Goal: Information Seeking & Learning: Learn about a topic

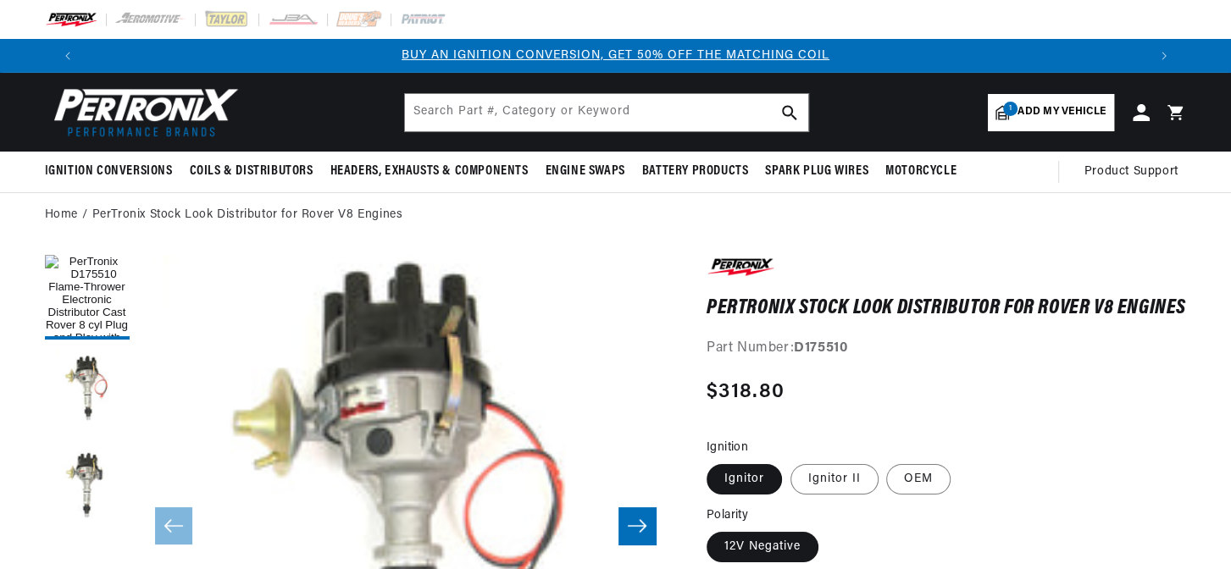
click at [136, 128] on img at bounding box center [142, 112] width 195 height 58
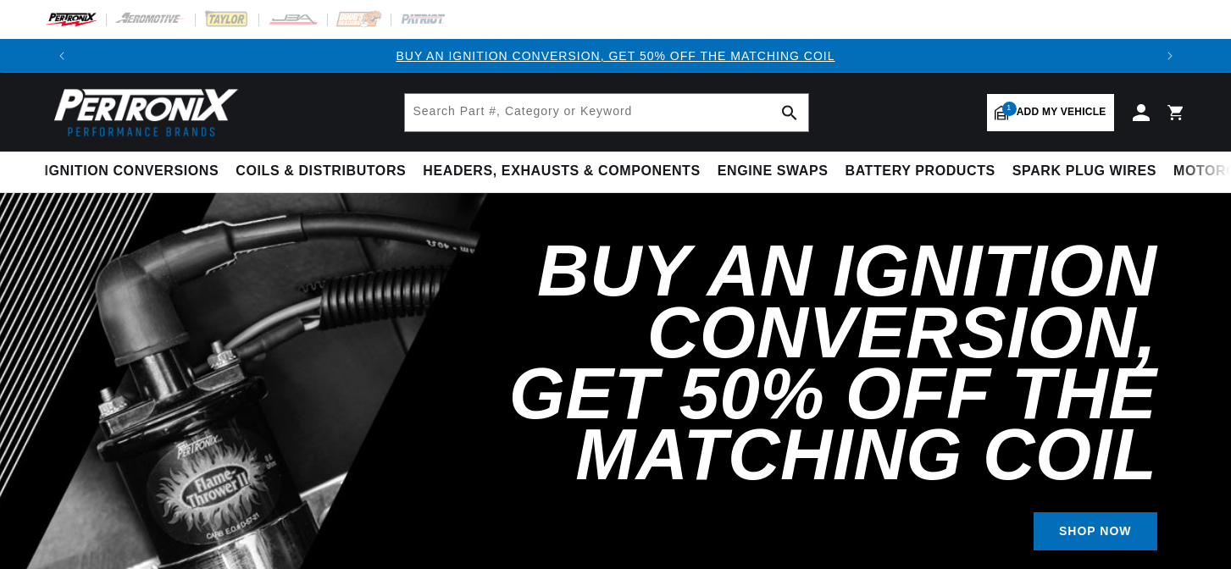
select select "1970"
select select "Rover"
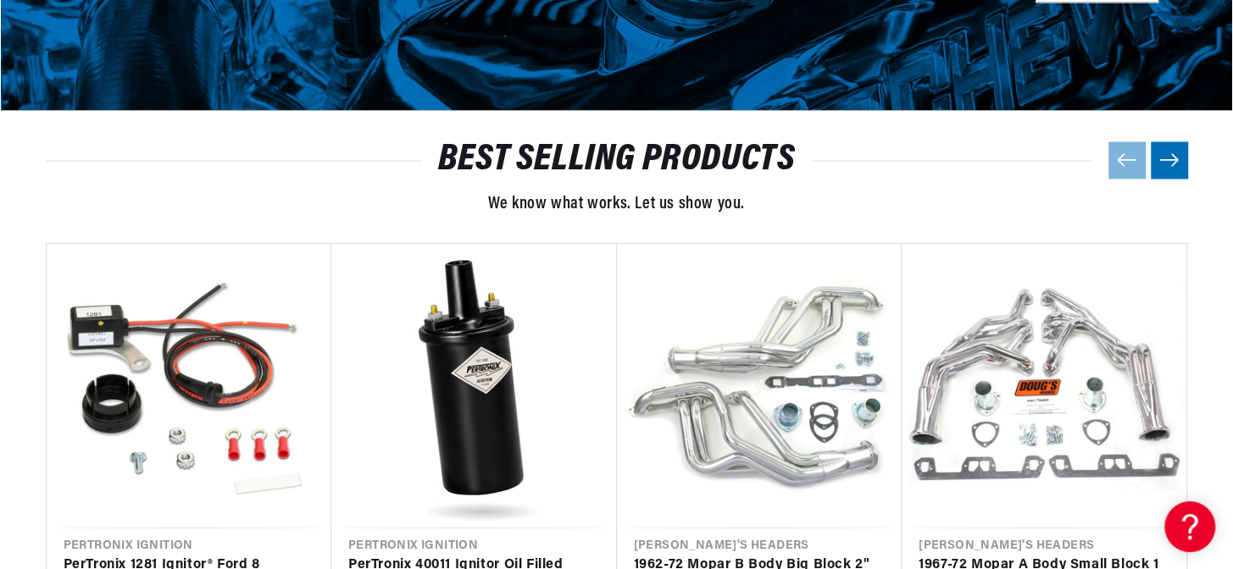
scroll to position [2156, 0]
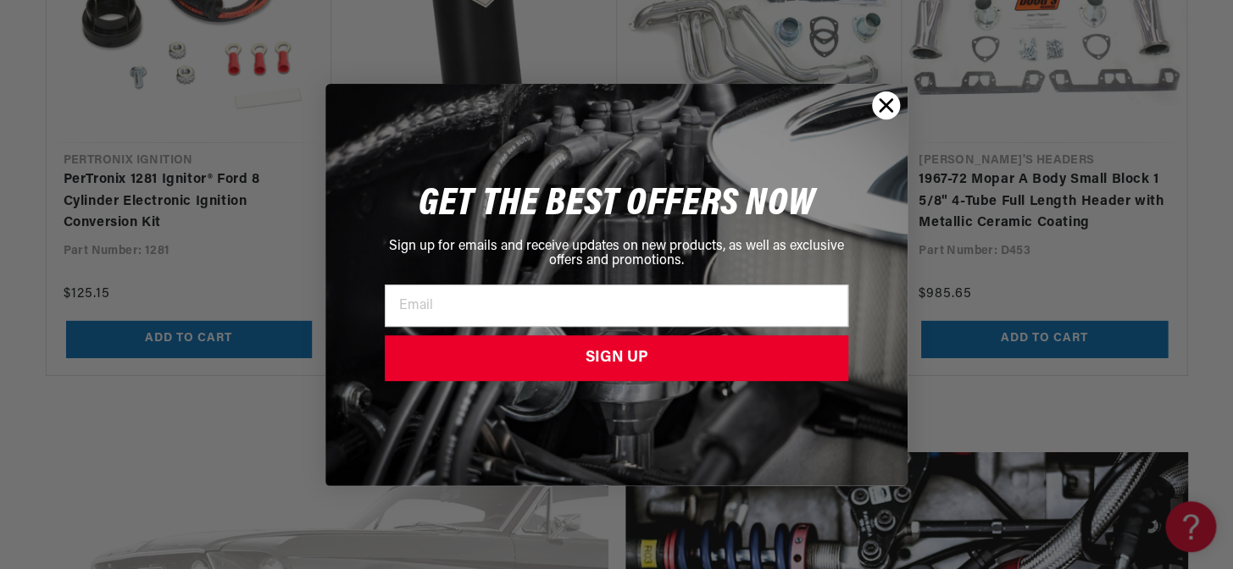
click at [878, 96] on circle "Close dialog" at bounding box center [886, 105] width 28 height 28
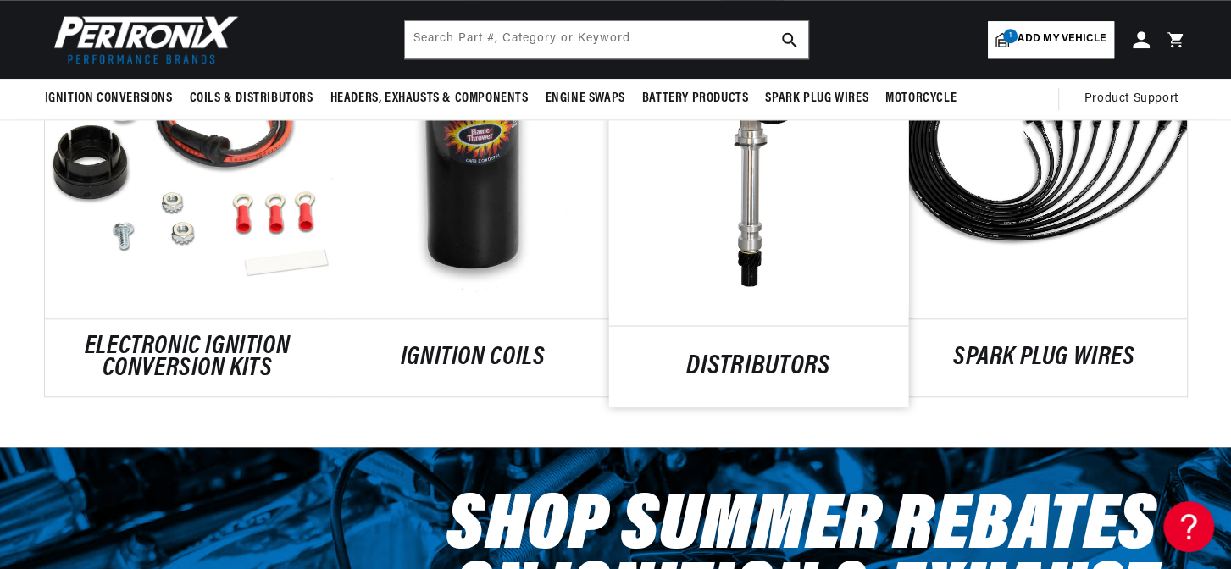
scroll to position [0, 0]
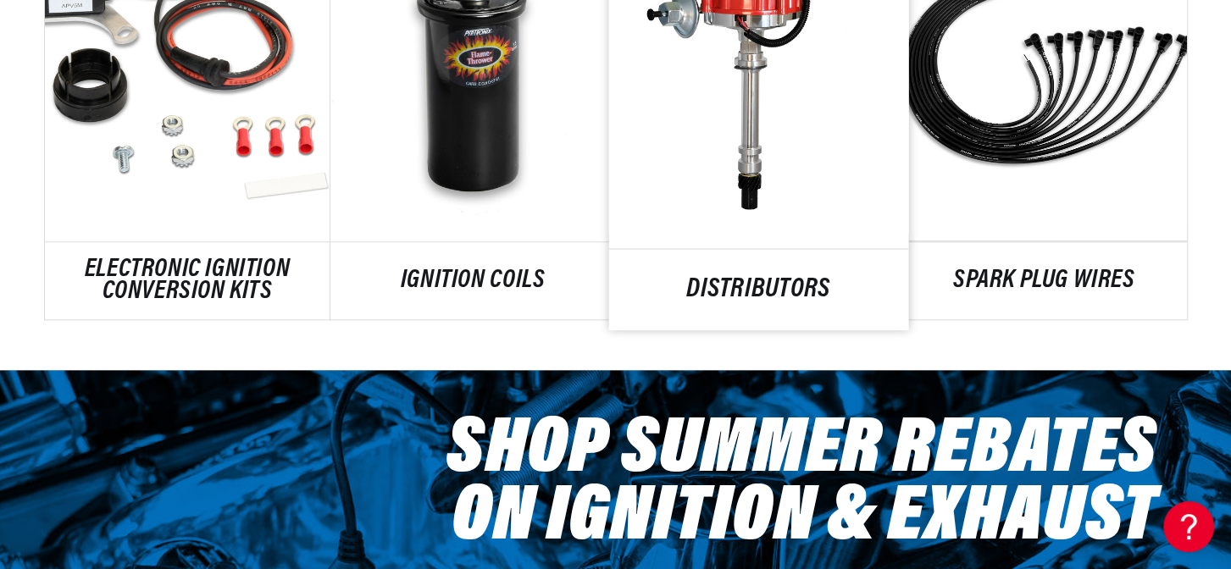
click at [748, 302] on link "DISTRIBUTORS" at bounding box center [758, 290] width 300 height 23
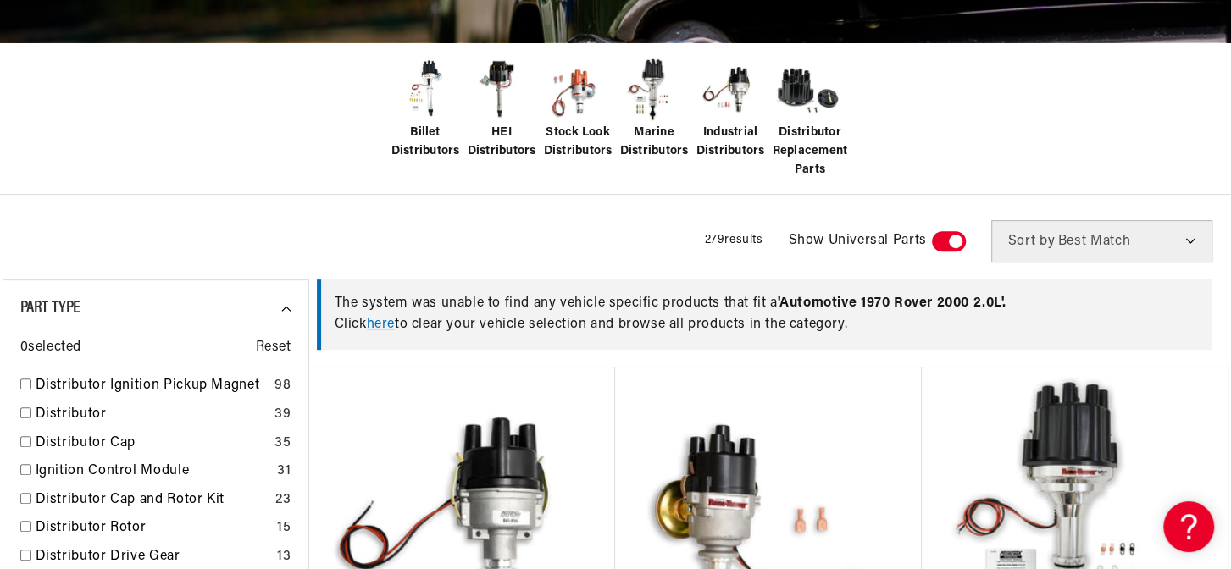
scroll to position [539, 0]
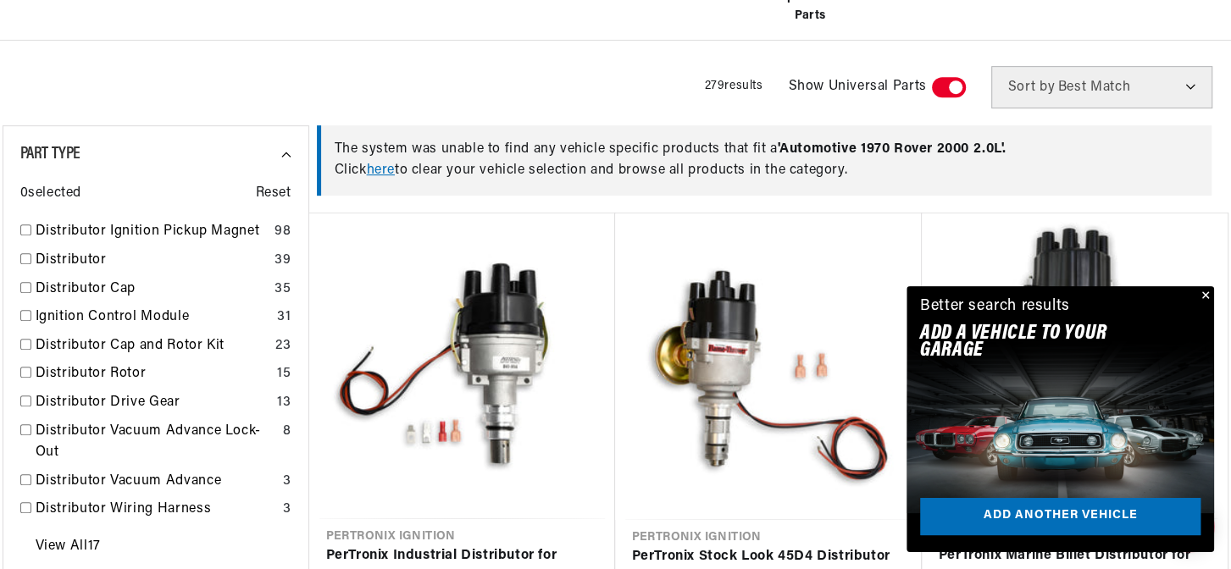
click at [1197, 286] on button "Close" at bounding box center [1204, 296] width 20 height 20
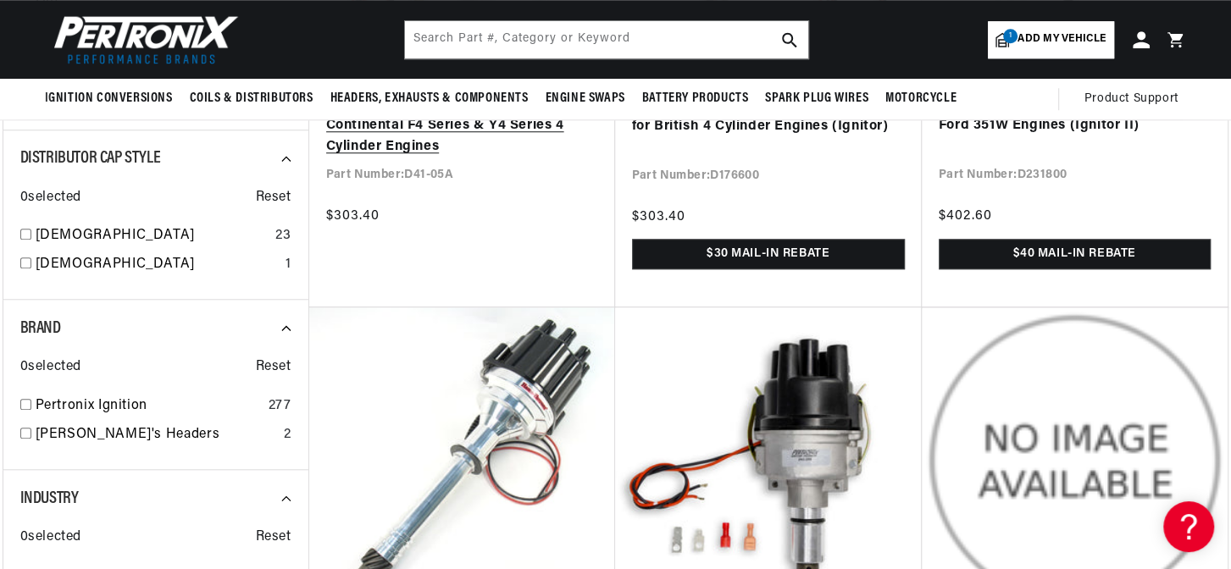
scroll to position [847, 0]
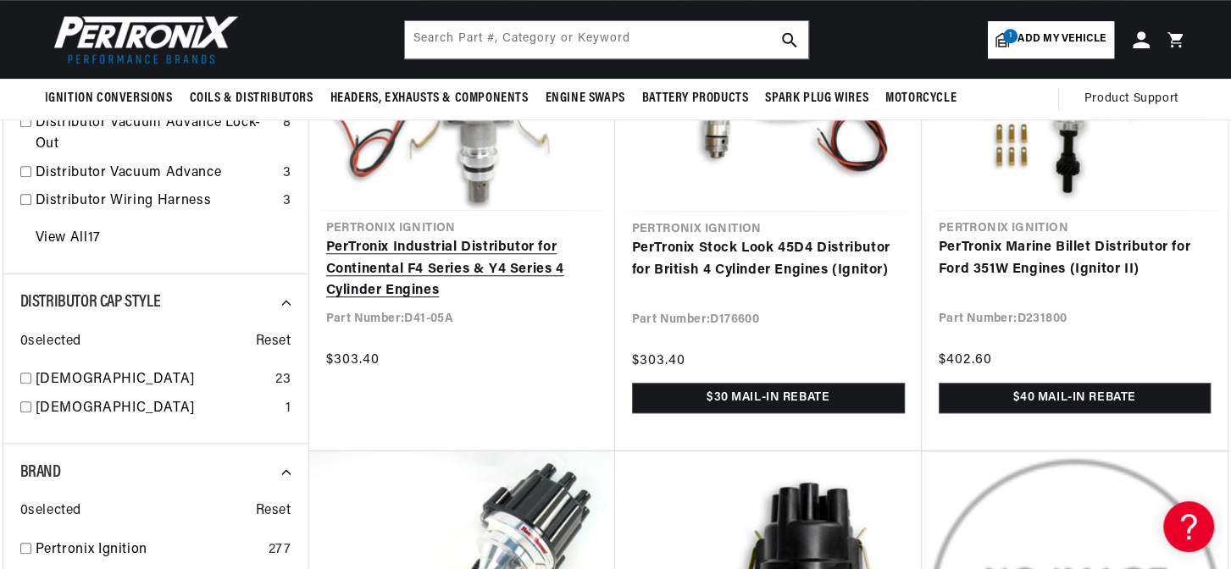
scroll to position [847, 0]
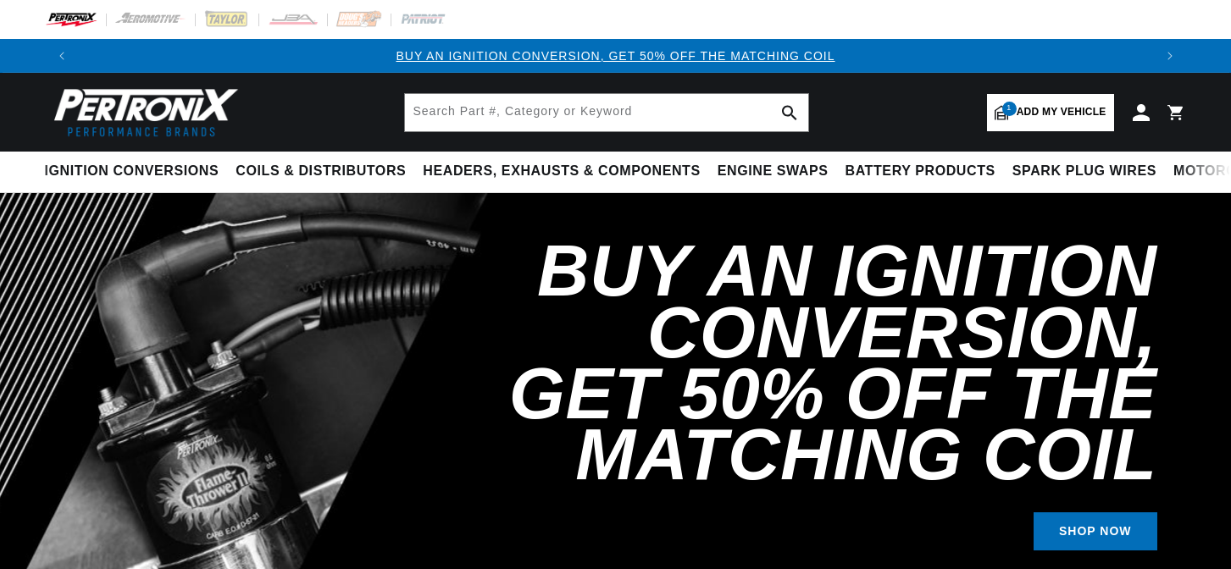
select select "1970"
select select "Rover"
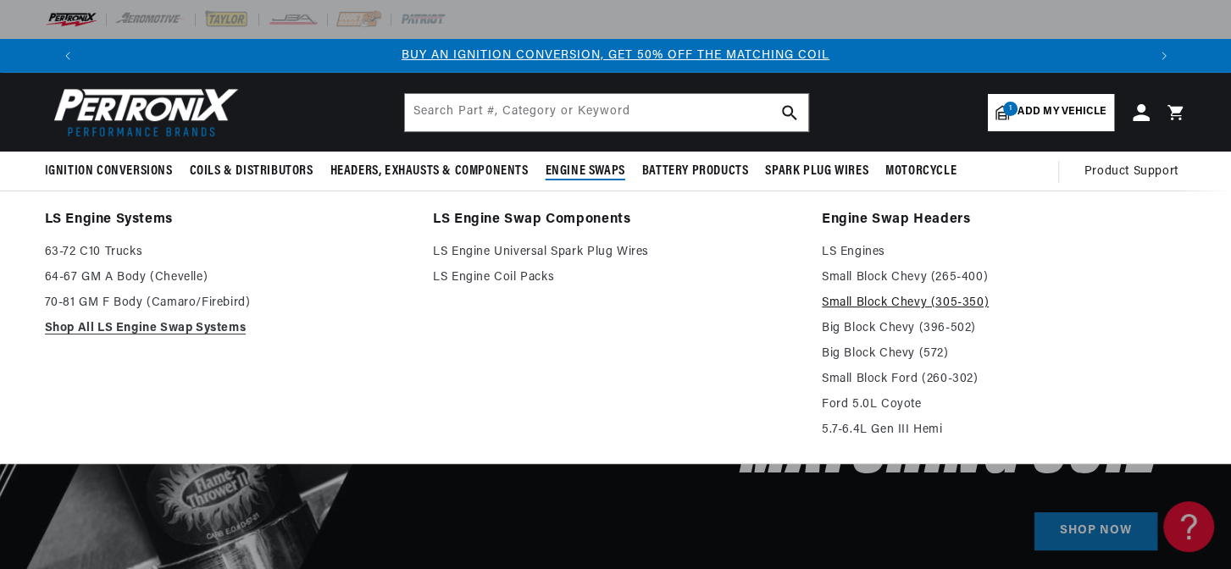
click at [961, 313] on link "Small Block Chevy (305-350)" at bounding box center [1004, 303] width 365 height 20
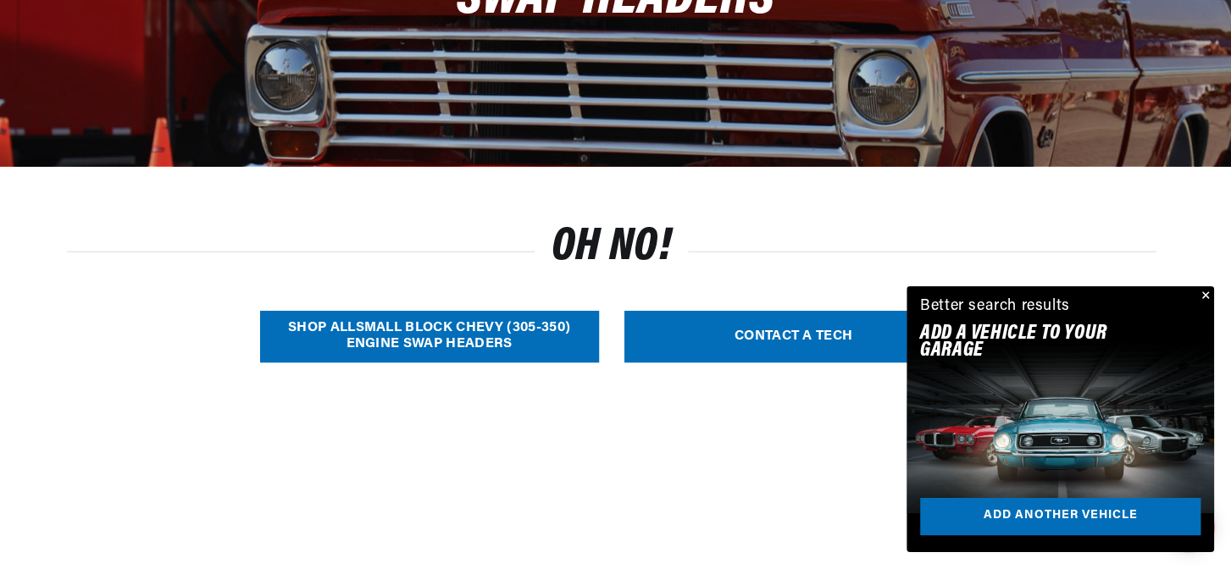
click at [506, 363] on link "SHOP ALL Small Block Chevy (305-350) Engine Swap Headers" at bounding box center [429, 337] width 339 height 52
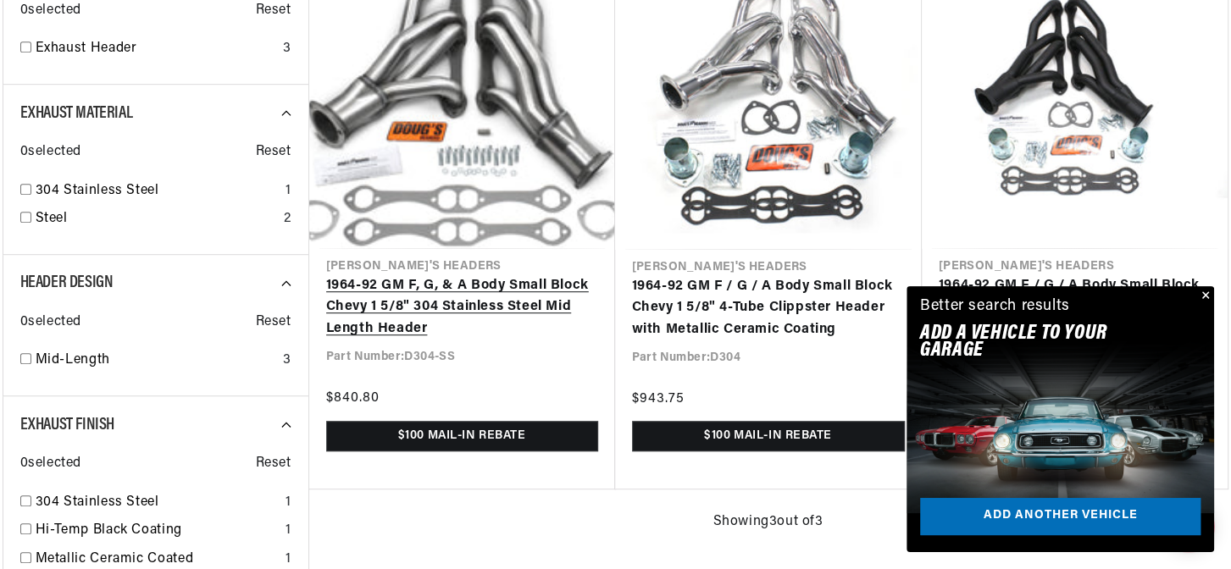
scroll to position [0, 1040]
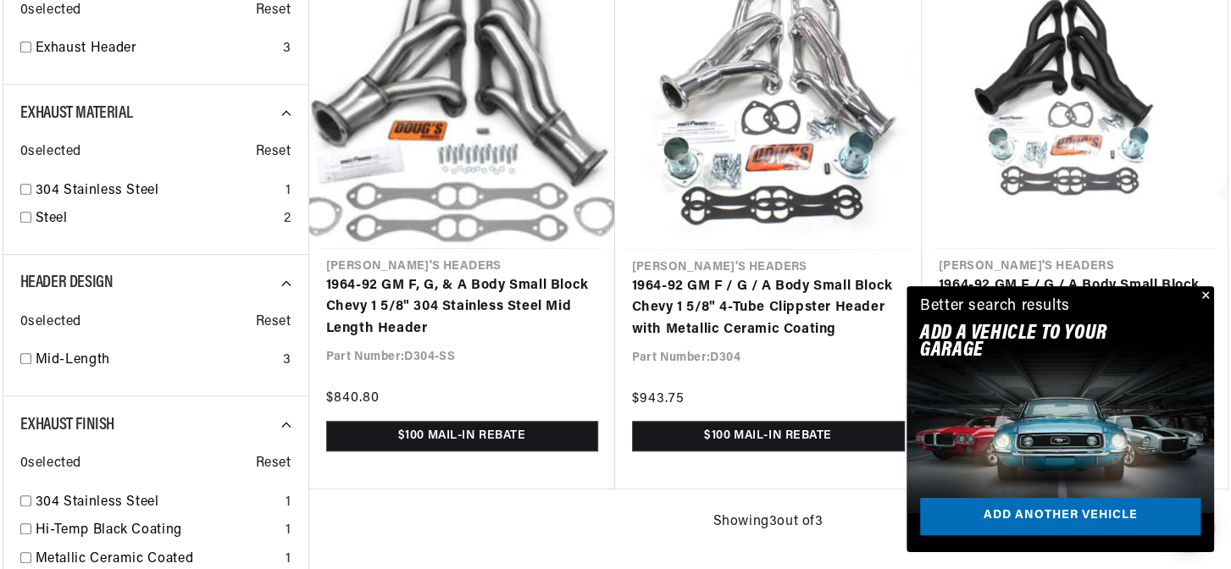
click at [1195, 286] on button "Close" at bounding box center [1204, 296] width 20 height 20
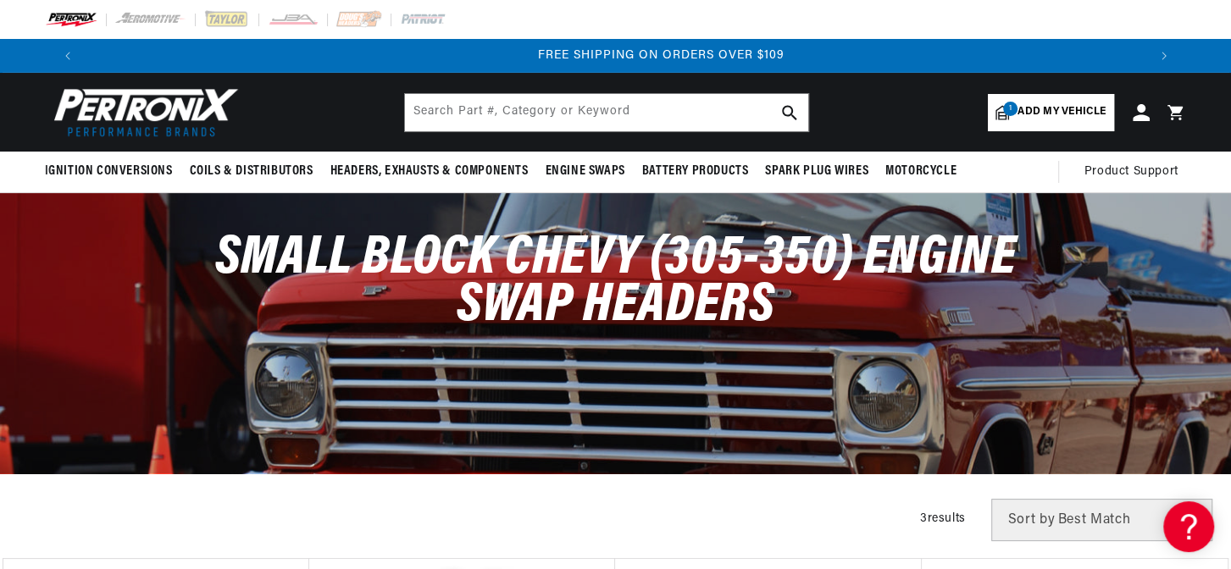
scroll to position [0, 2080]
click at [141, 119] on img at bounding box center [142, 112] width 195 height 58
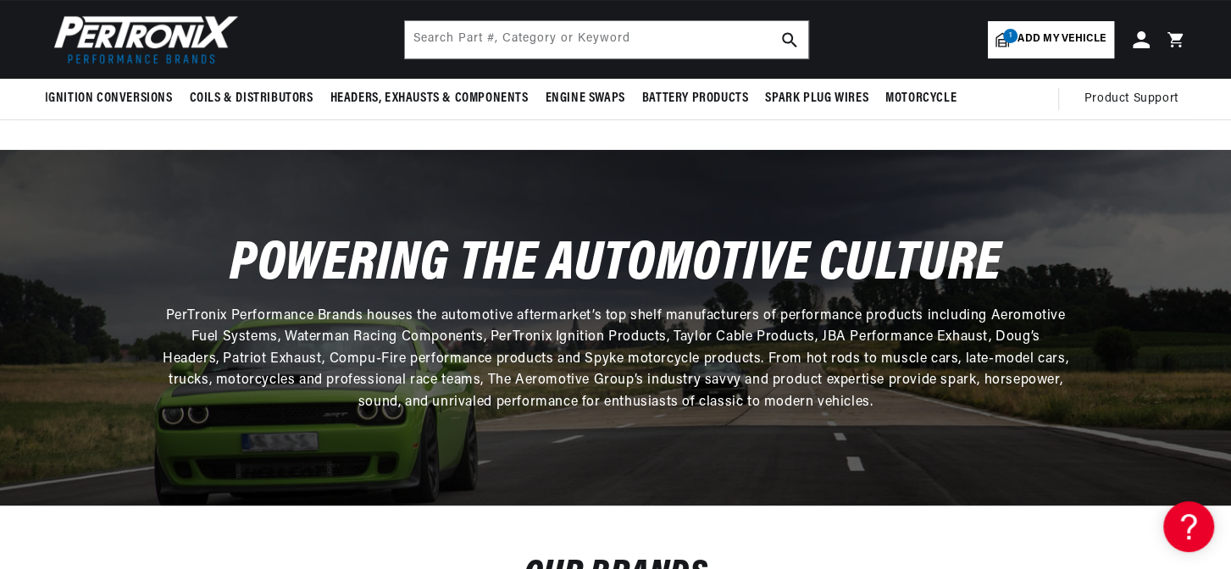
scroll to position [4544, 0]
